Goal: Check status

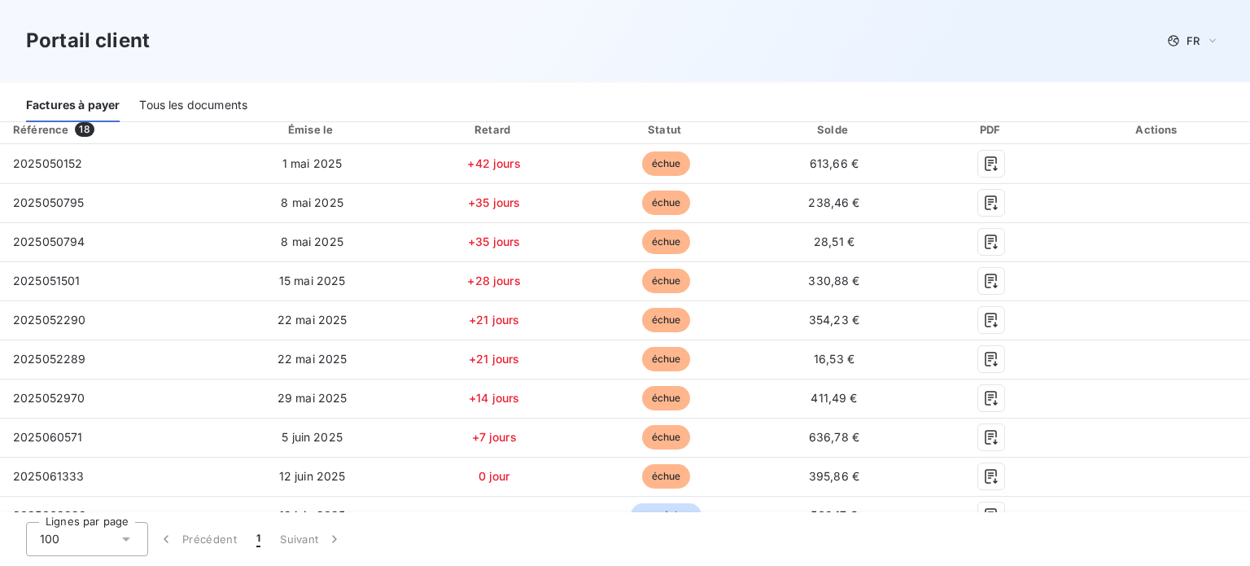
scroll to position [288, 0]
drag, startPoint x: 802, startPoint y: 378, endPoint x: 191, endPoint y: 107, distance: 668.1
click at [191, 107] on div "Tous les documents" at bounding box center [193, 105] width 108 height 34
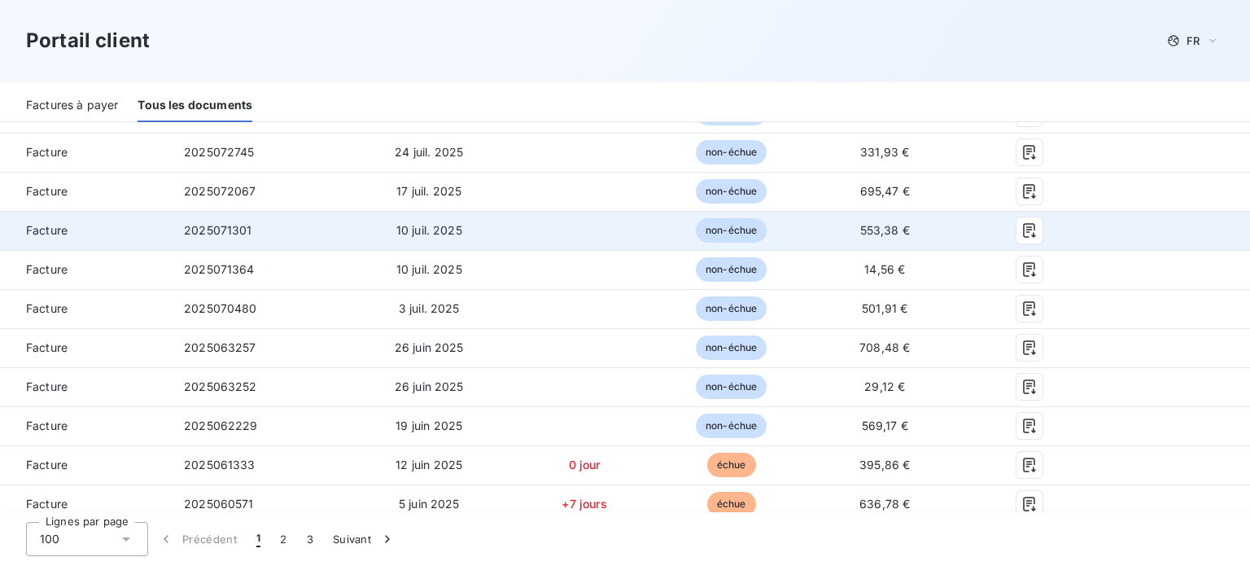
scroll to position [340, 0]
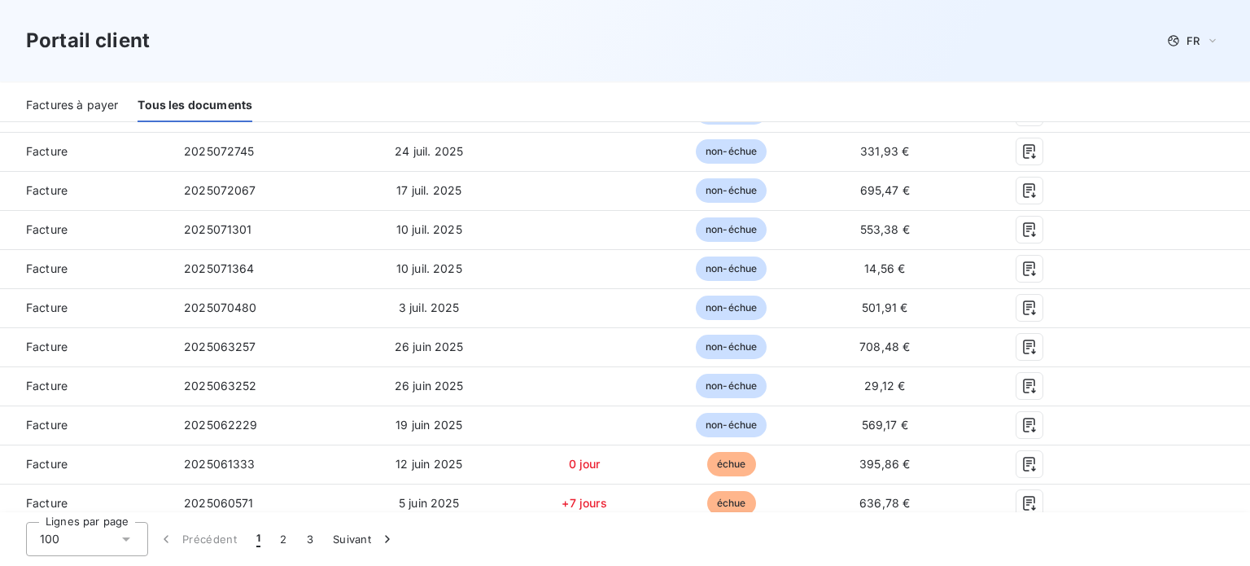
click at [124, 544] on icon at bounding box center [126, 539] width 16 height 16
click at [308, 535] on button "3" at bounding box center [310, 539] width 26 height 34
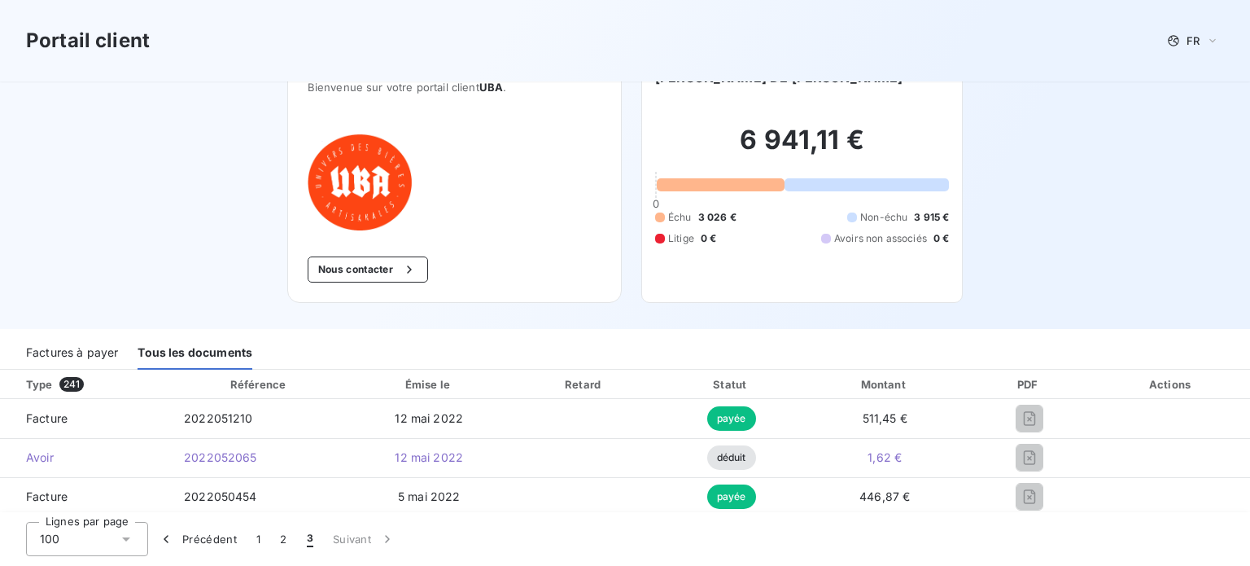
scroll to position [246, 0]
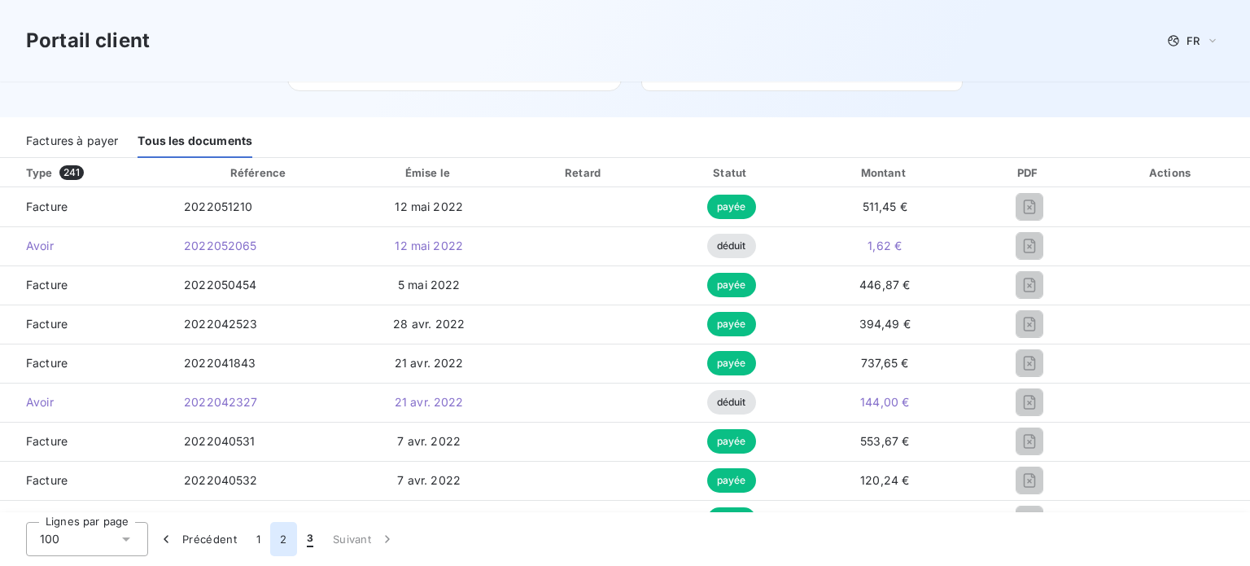
click at [280, 536] on button "2" at bounding box center [283, 539] width 26 height 34
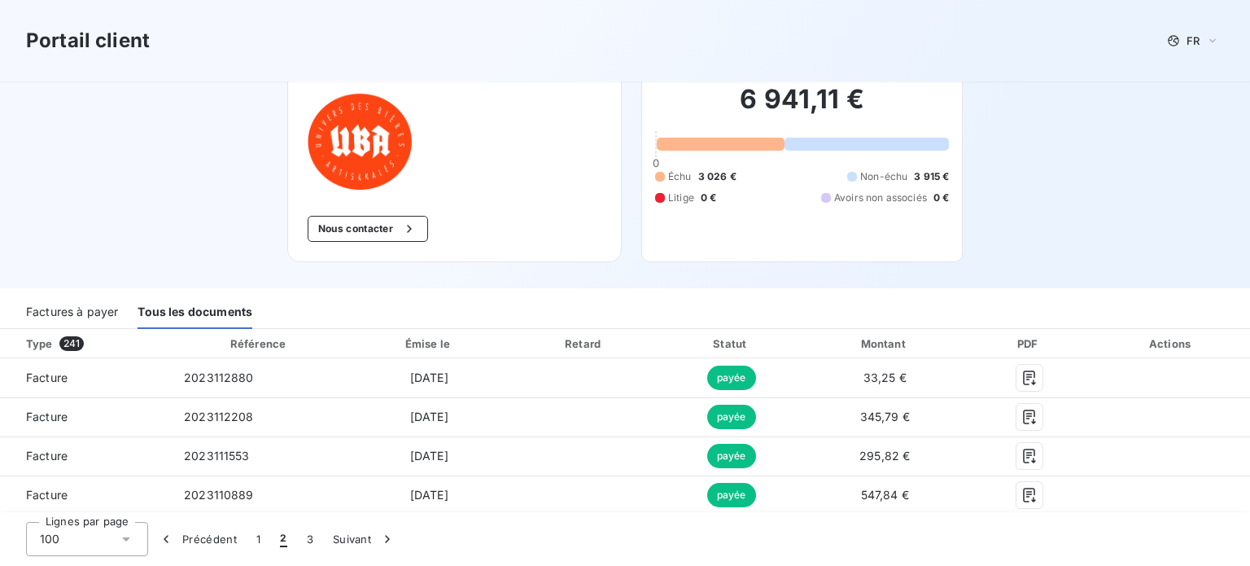
scroll to position [76, 0]
click at [263, 536] on button "1" at bounding box center [259, 539] width 24 height 34
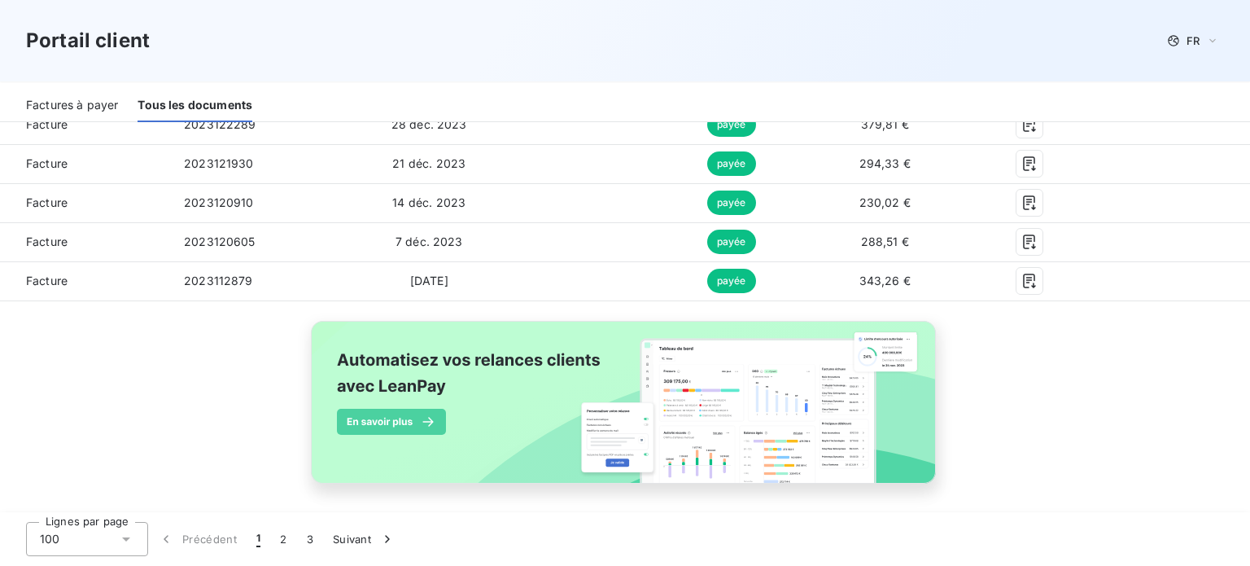
scroll to position [4039, 0]
click at [279, 541] on button "2" at bounding box center [283, 539] width 26 height 34
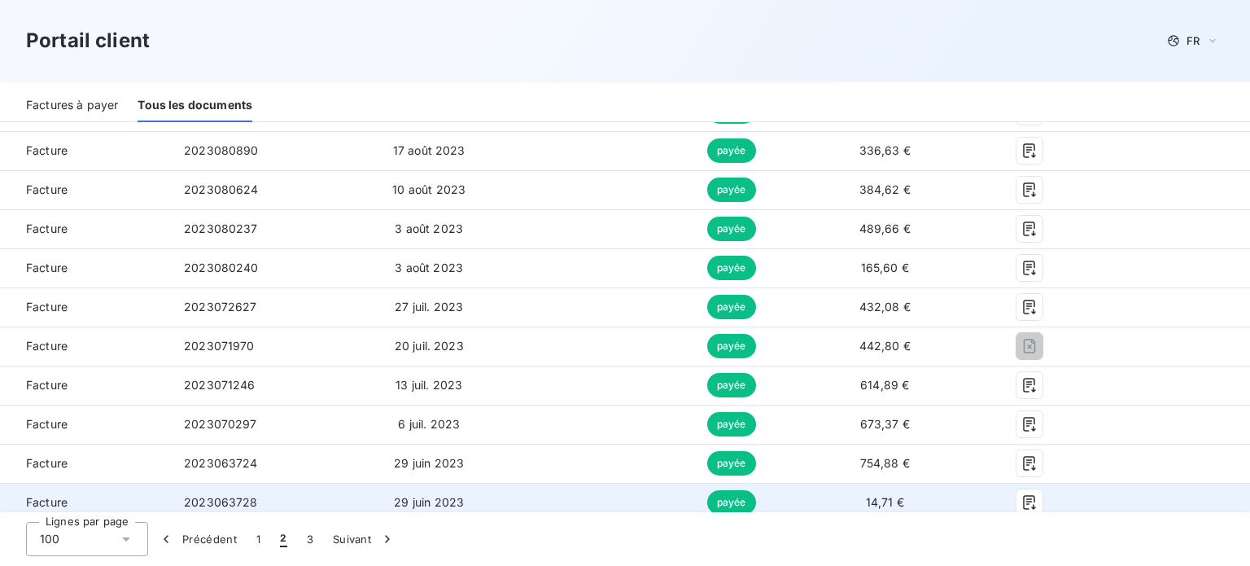
scroll to position [1004, 0]
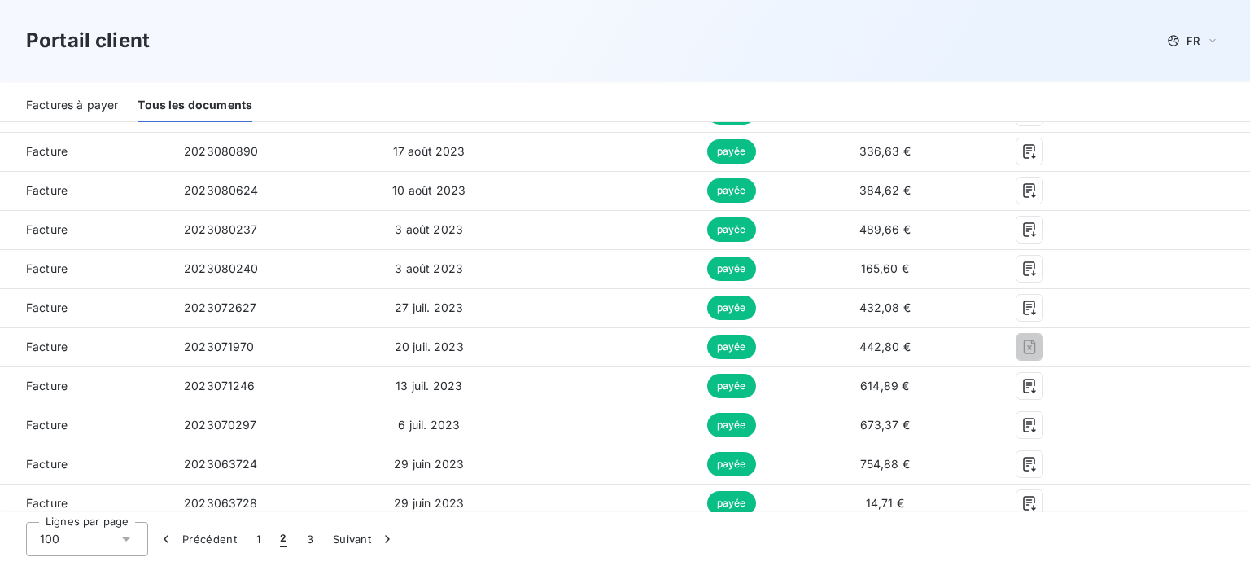
drag, startPoint x: 453, startPoint y: 364, endPoint x: 395, endPoint y: 26, distance: 342.6
click at [395, 26] on div "Portail client FR" at bounding box center [625, 40] width 1198 height 29
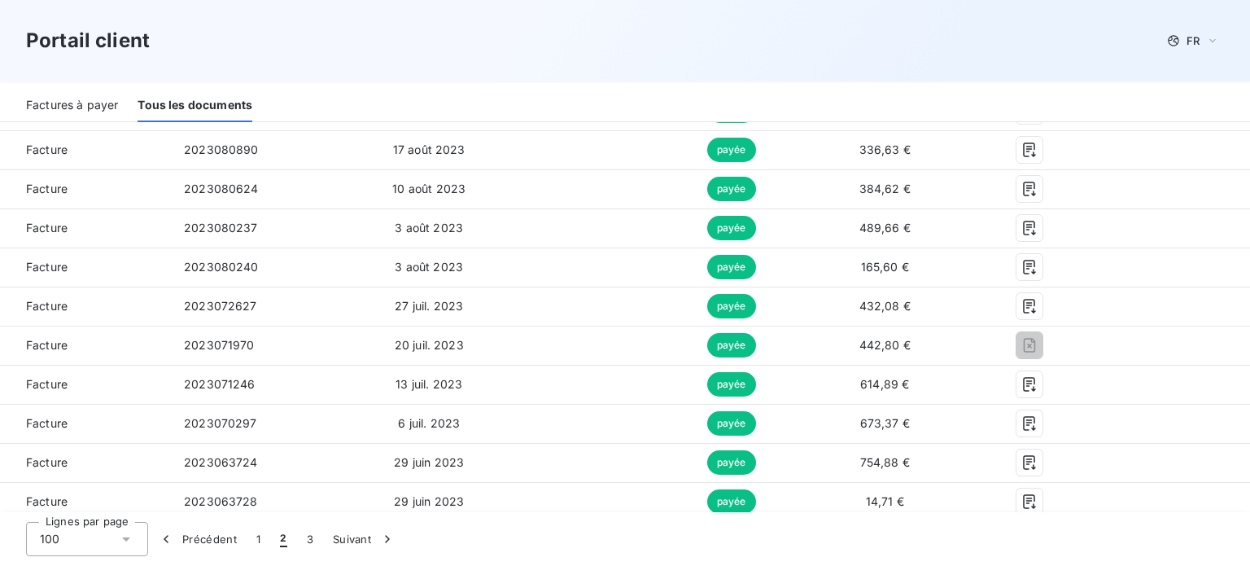
scroll to position [1006, 0]
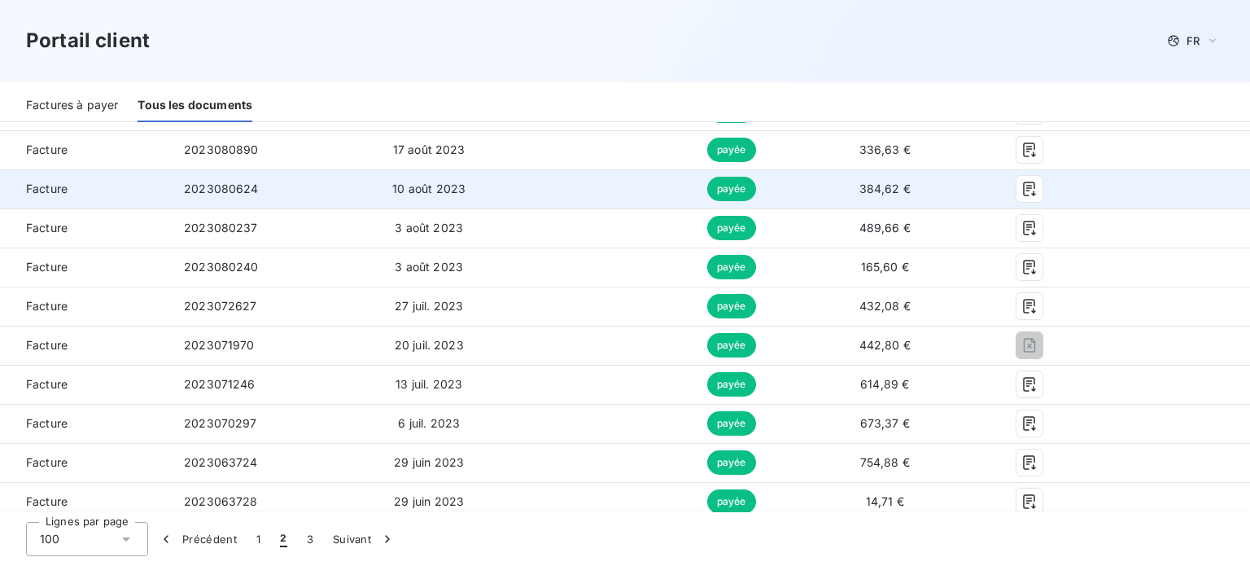
drag, startPoint x: 999, startPoint y: 211, endPoint x: 1162, endPoint y: 188, distance: 164.3
click at [1162, 188] on td at bounding box center [1171, 188] width 157 height 39
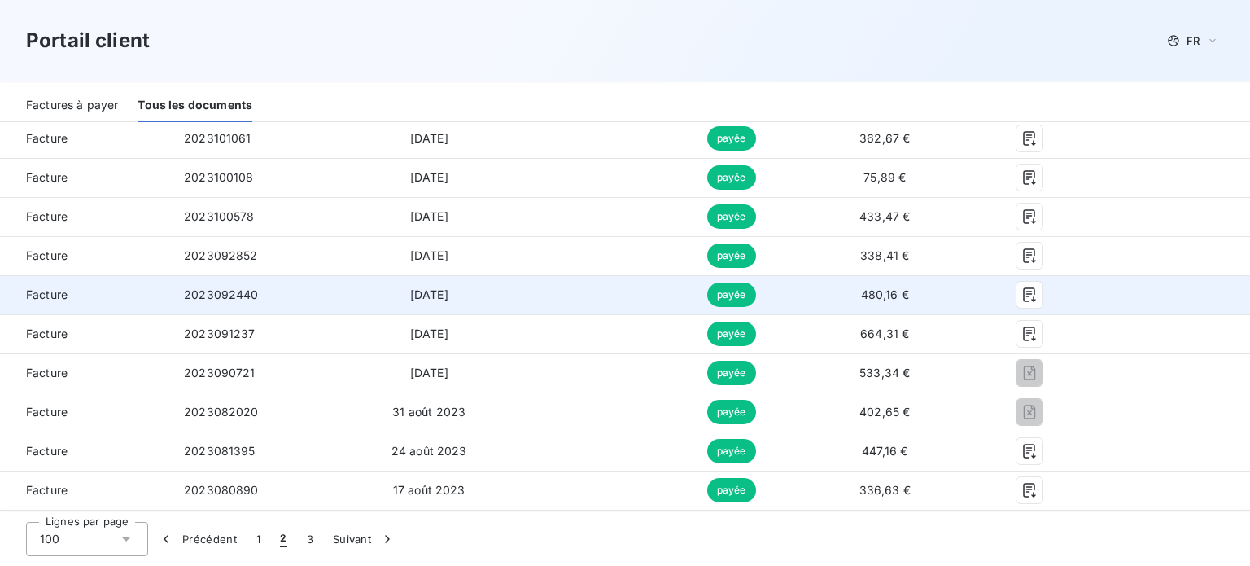
scroll to position [666, 0]
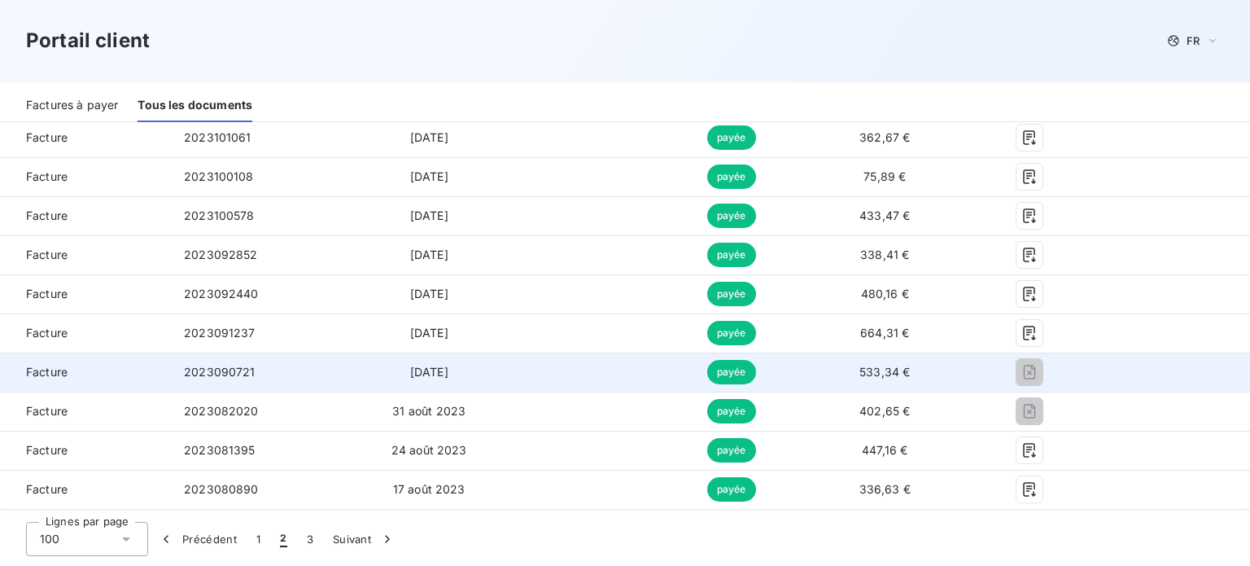
drag, startPoint x: 868, startPoint y: 307, endPoint x: 1156, endPoint y: 388, distance: 298.6
click at [1156, 388] on td at bounding box center [1171, 371] width 157 height 39
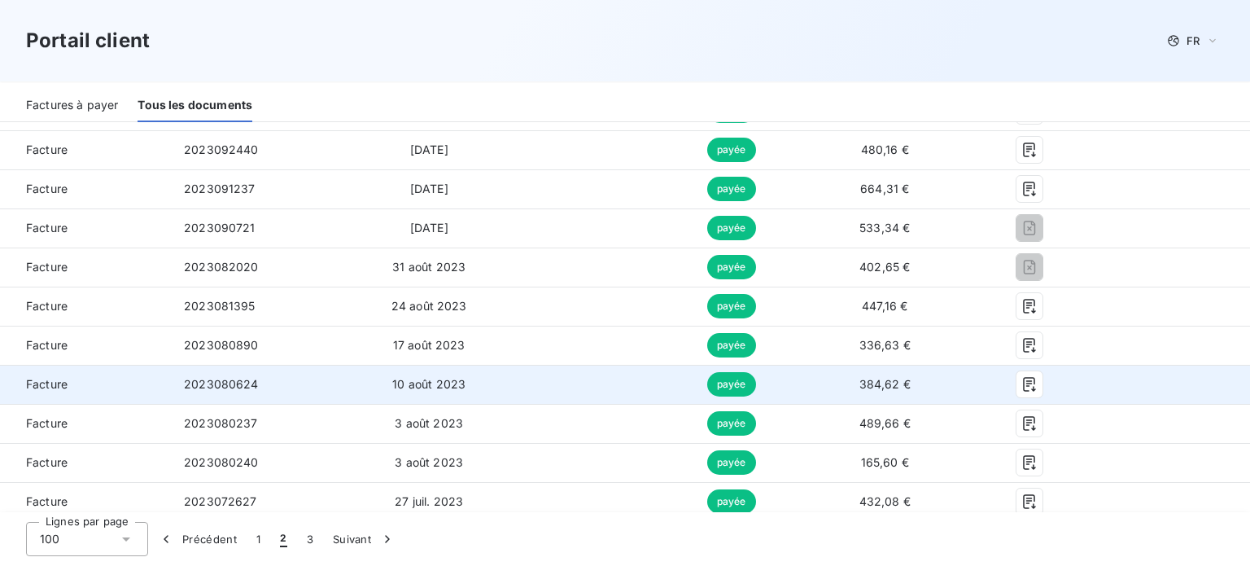
scroll to position [800, 0]
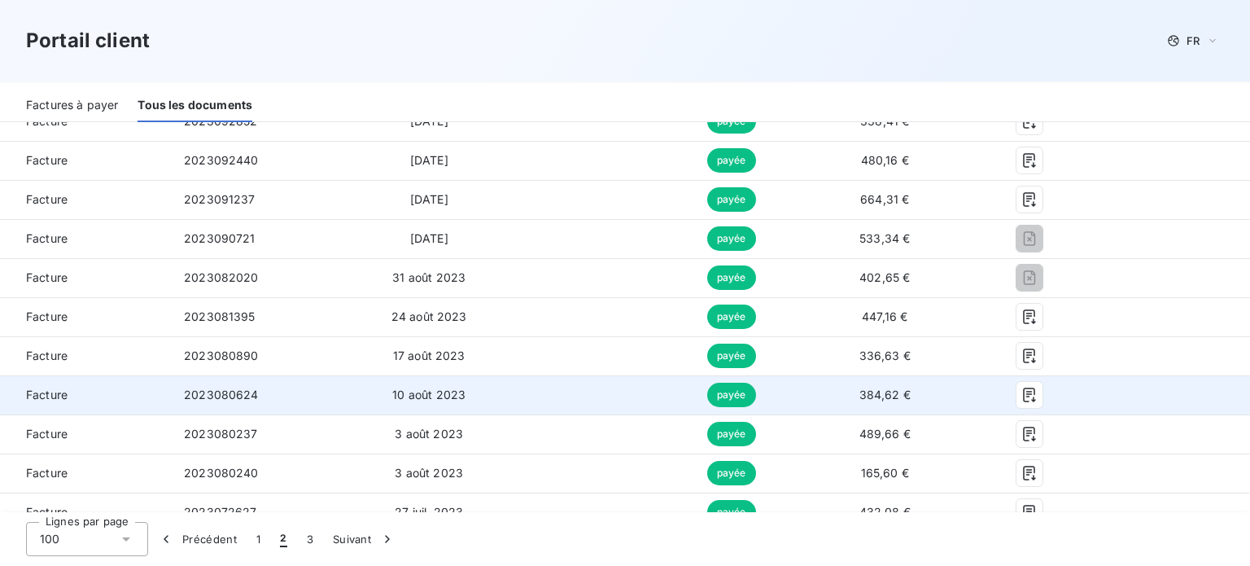
drag, startPoint x: 286, startPoint y: 430, endPoint x: 137, endPoint y: 411, distance: 151.0
click at [137, 411] on td "Facture" at bounding box center [85, 394] width 171 height 39
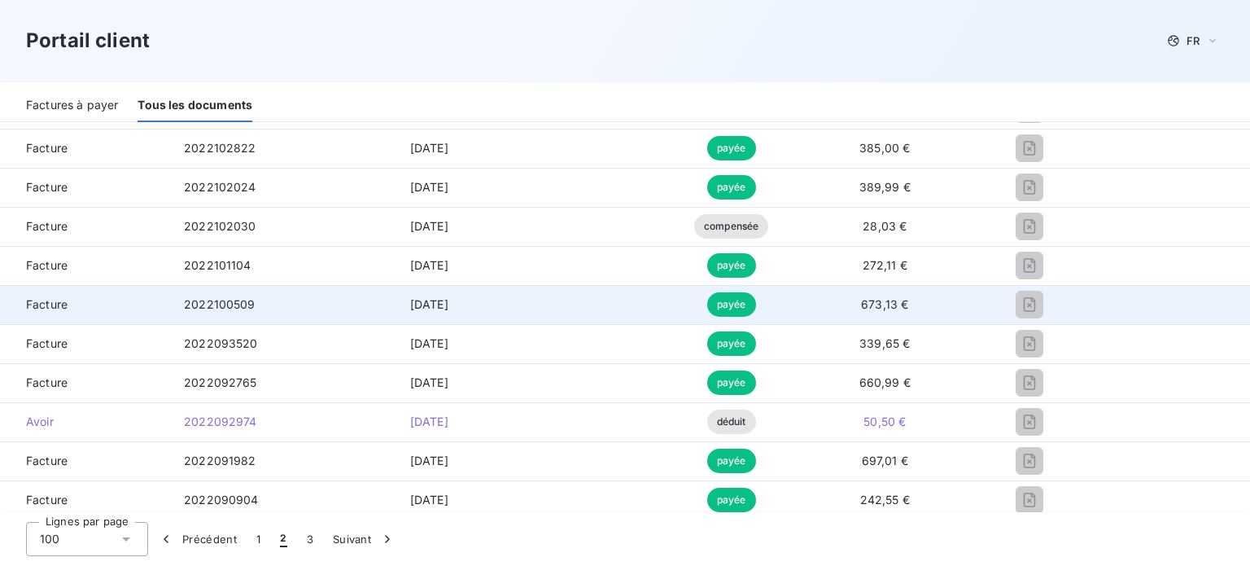
scroll to position [2944, 0]
